Goal: Transaction & Acquisition: Purchase product/service

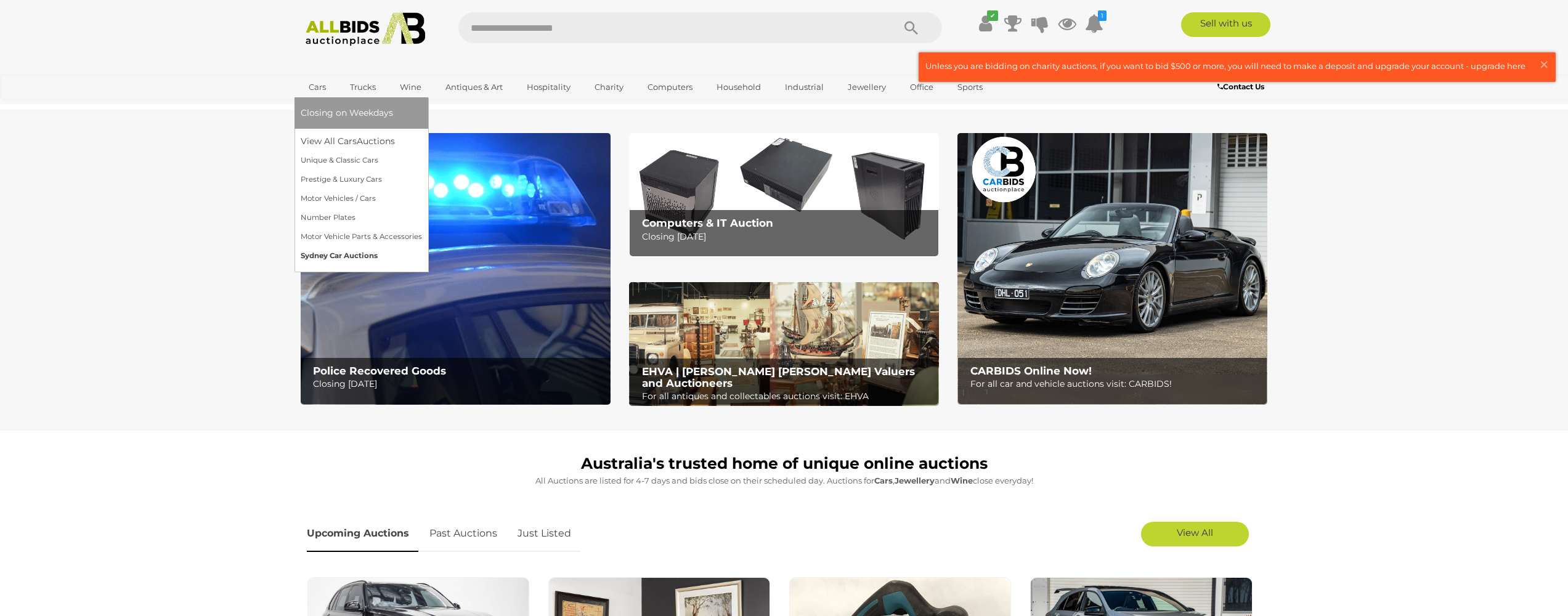
click at [319, 253] on link "Sydney Car Auctions" at bounding box center [361, 255] width 121 height 19
click at [314, 87] on link "Cars" at bounding box center [317, 87] width 33 height 21
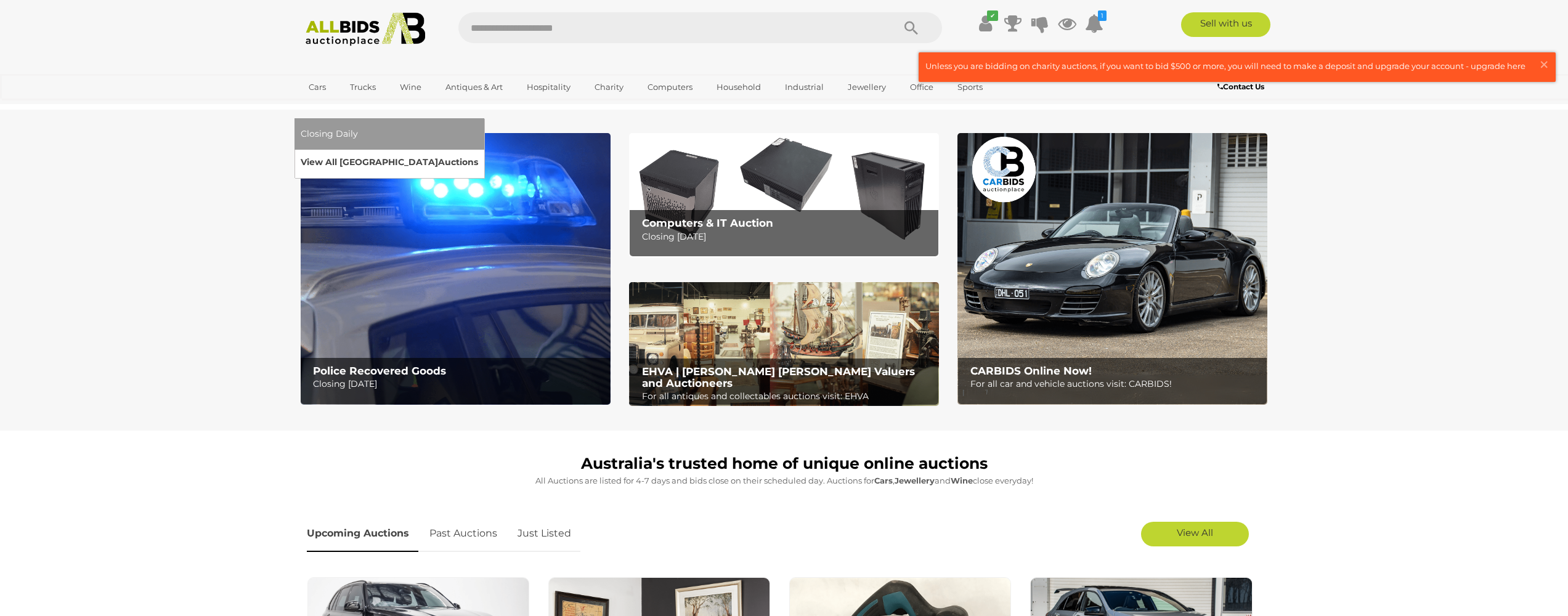
click at [478, 153] on link "View All Sydney Auctions" at bounding box center [390, 162] width 177 height 19
